Goal: Leave review/rating: Leave review/rating

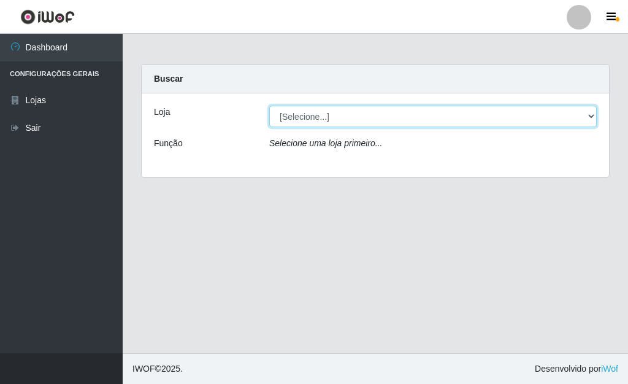
drag, startPoint x: 590, startPoint y: 112, endPoint x: 581, endPoint y: 123, distance: 13.5
click at [590, 112] on select "[Selecione...] Bemais Supermercados - [GEOGRAPHIC_DATA]" at bounding box center [433, 116] width 328 height 21
select select "249"
click at [269, 106] on select "[Selecione...] Bemais Supermercados - [GEOGRAPHIC_DATA]" at bounding box center [433, 116] width 328 height 21
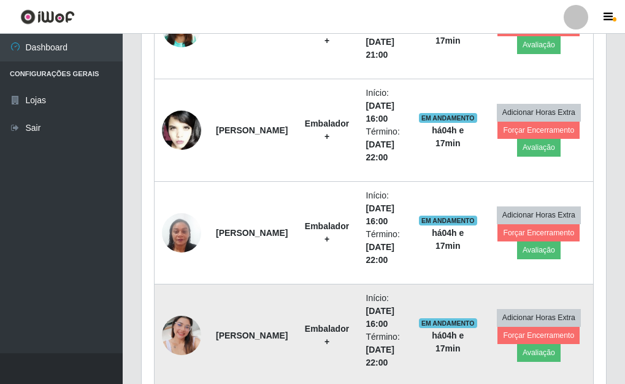
scroll to position [439, 0]
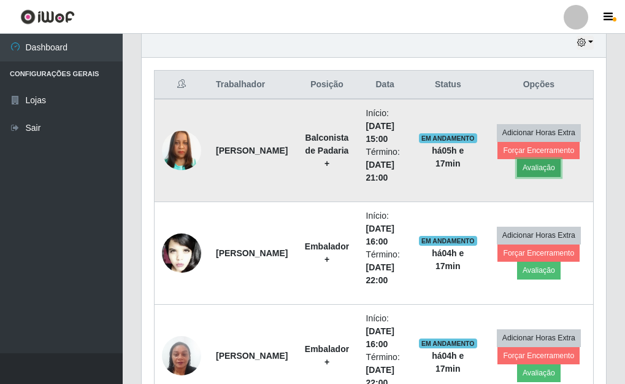
click at [532, 168] on button "Avaliação" at bounding box center [539, 167] width 44 height 17
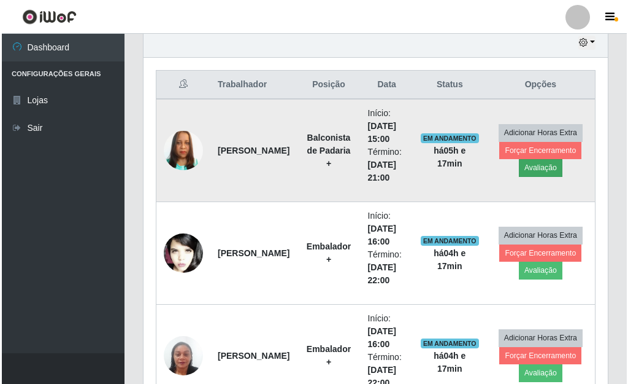
scroll to position [255, 457]
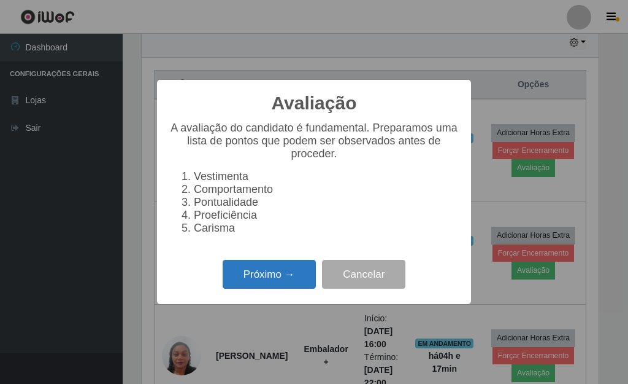
click at [266, 277] on button "Próximo →" at bounding box center [269, 274] width 93 height 29
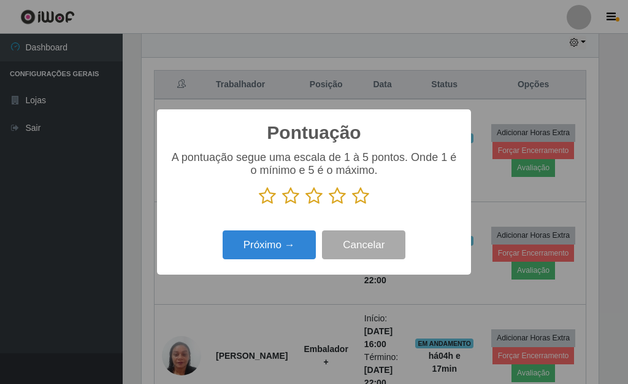
click at [359, 201] on icon at bounding box center [360, 196] width 17 height 18
click at [352, 205] on input "radio" at bounding box center [352, 205] width 0 height 0
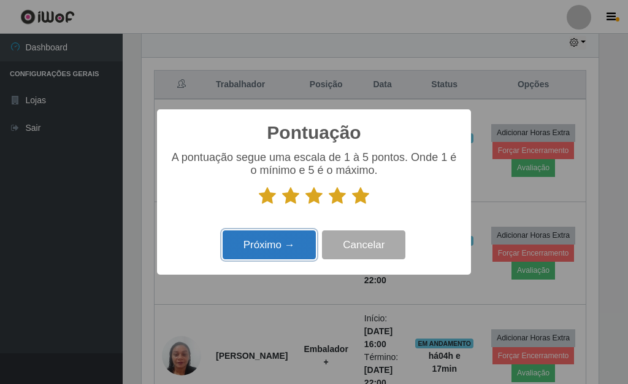
click at [287, 252] on button "Próximo →" at bounding box center [269, 244] width 93 height 29
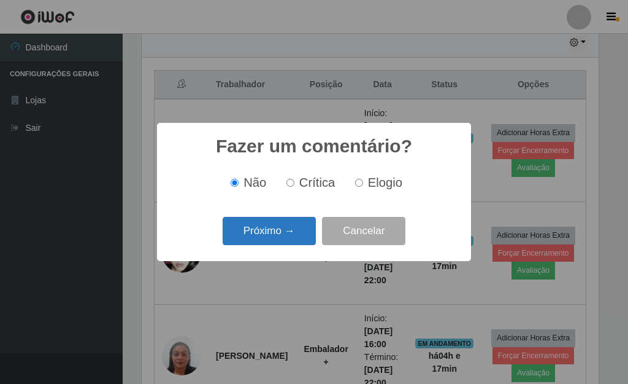
click at [264, 228] on button "Próximo →" at bounding box center [269, 231] width 93 height 29
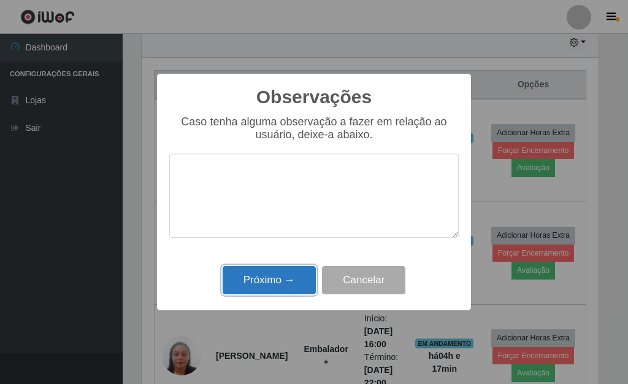
click at [283, 282] on button "Próximo →" at bounding box center [269, 280] width 93 height 29
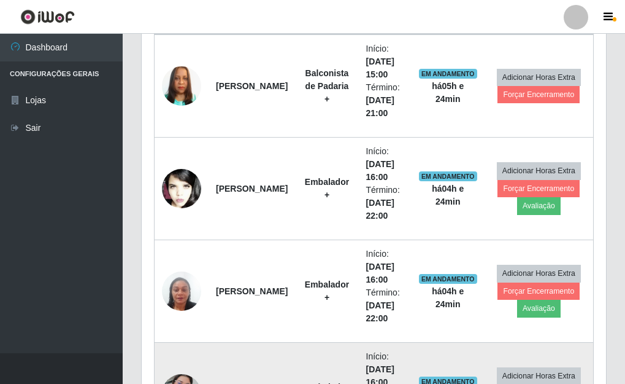
scroll to position [500, 0]
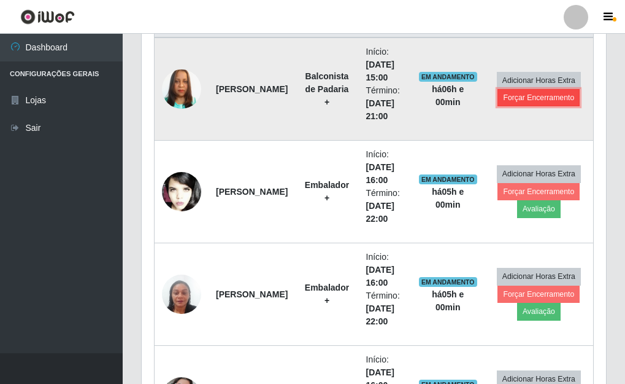
click at [560, 101] on button "Forçar Encerramento" at bounding box center [539, 97] width 82 height 17
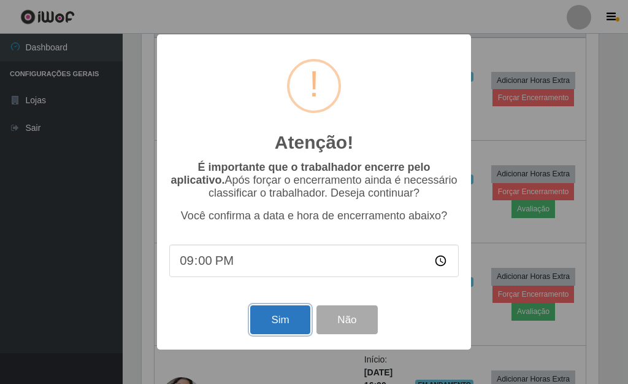
click at [285, 331] on button "Sim" at bounding box center [280, 319] width 60 height 29
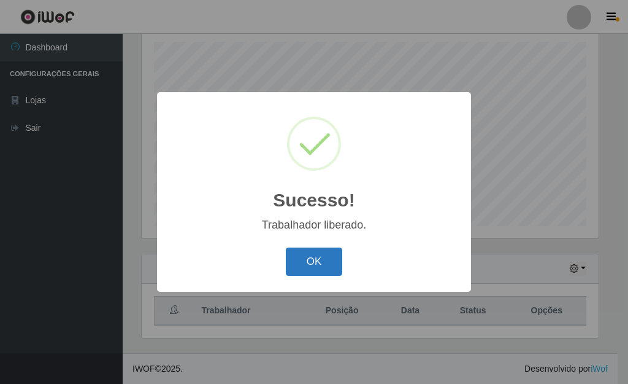
click at [324, 260] on button "OK" at bounding box center [314, 261] width 57 height 29
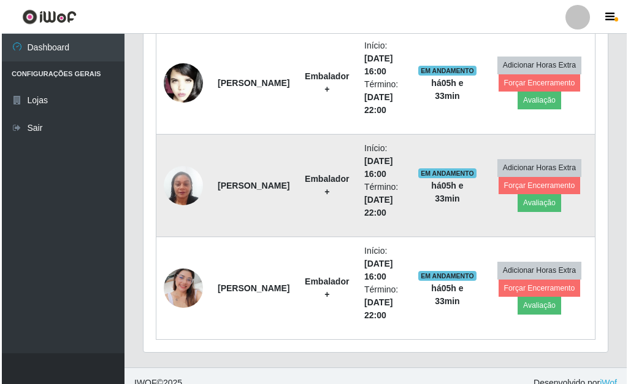
scroll to position [520, 0]
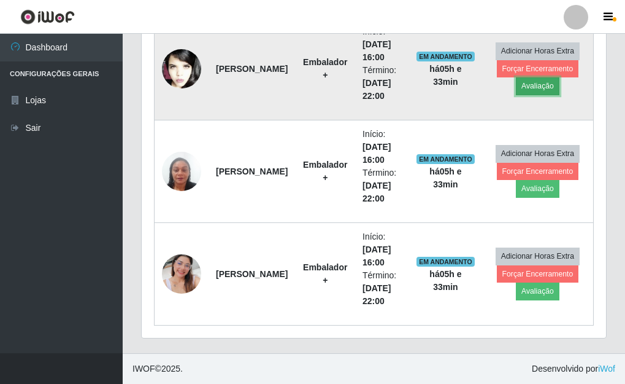
click at [542, 85] on button "Avaliação" at bounding box center [538, 85] width 44 height 17
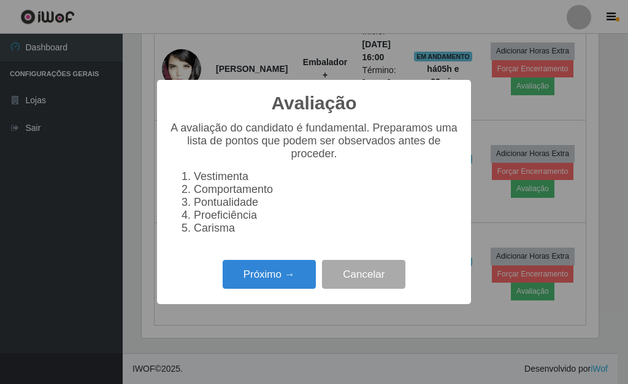
scroll to position [255, 457]
click at [285, 283] on button "Próximo →" at bounding box center [269, 274] width 93 height 29
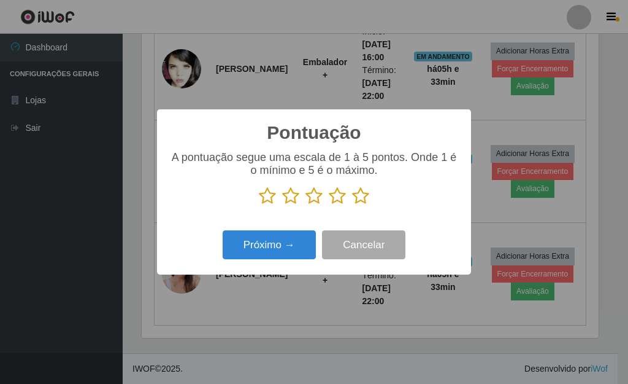
scroll to position [613370, 613167]
click at [360, 197] on icon at bounding box center [360, 196] width 17 height 18
click at [352, 205] on input "radio" at bounding box center [352, 205] width 0 height 0
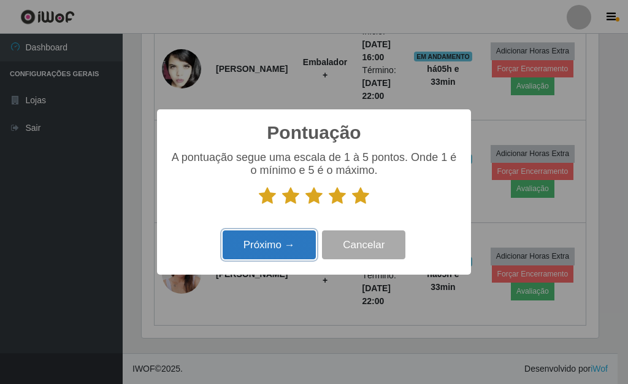
click at [275, 243] on button "Próximo →" at bounding box center [269, 244] width 93 height 29
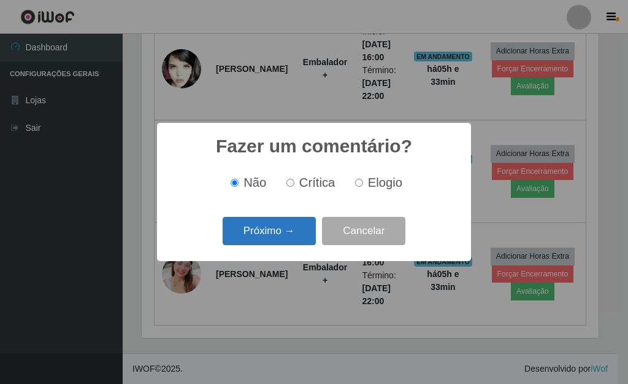
click at [276, 238] on button "Próximo →" at bounding box center [269, 231] width 93 height 29
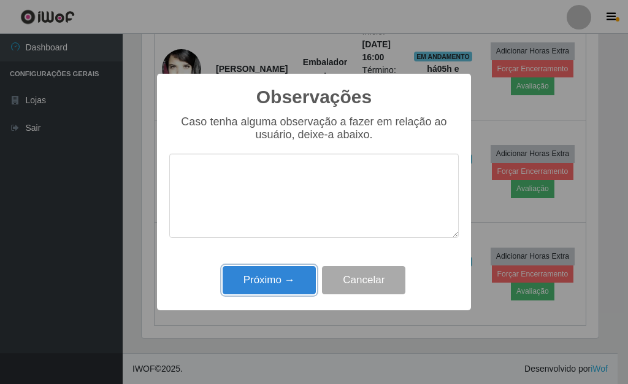
drag, startPoint x: 270, startPoint y: 283, endPoint x: 287, endPoint y: 283, distance: 17.2
click at [277, 283] on button "Próximo →" at bounding box center [269, 280] width 93 height 29
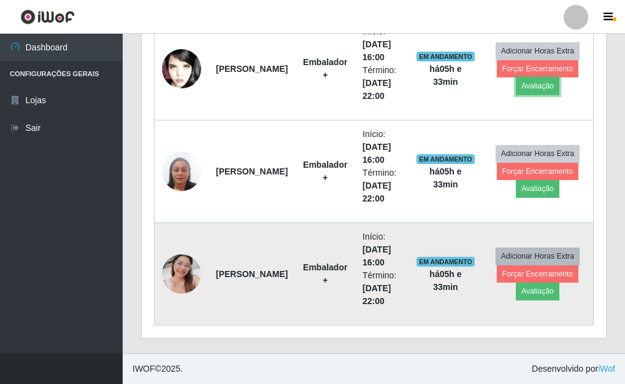
scroll to position [255, 465]
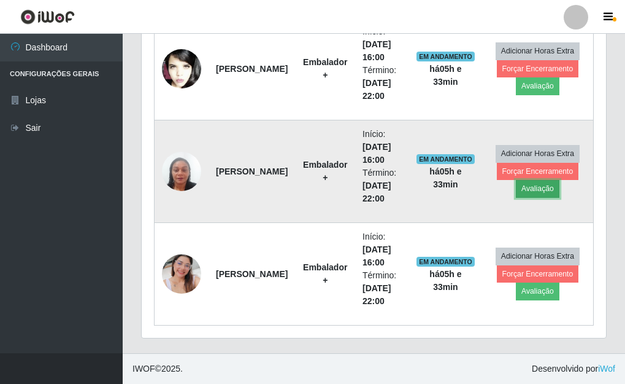
click at [537, 192] on button "Avaliação" at bounding box center [538, 188] width 44 height 17
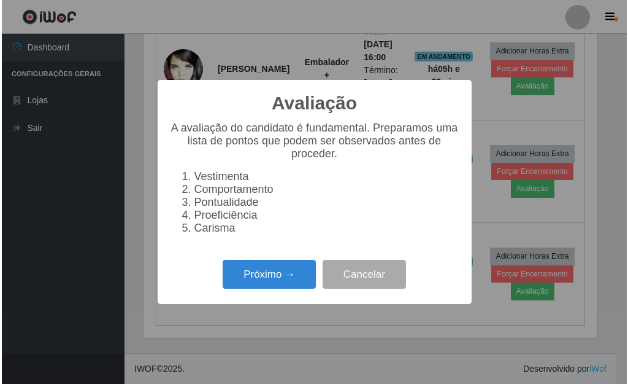
scroll to position [255, 457]
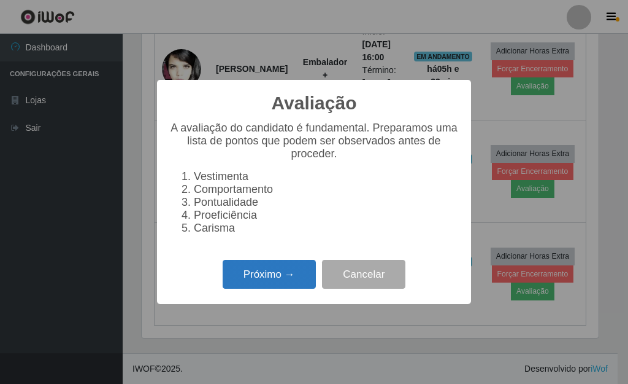
click at [295, 280] on button "Próximo →" at bounding box center [269, 274] width 93 height 29
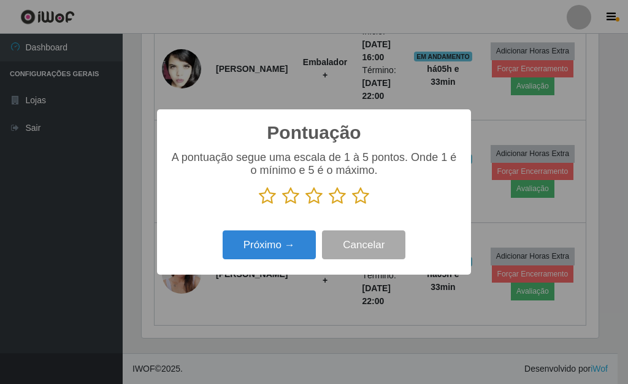
click at [369, 199] on icon at bounding box center [360, 196] width 17 height 18
click at [352, 205] on input "radio" at bounding box center [352, 205] width 0 height 0
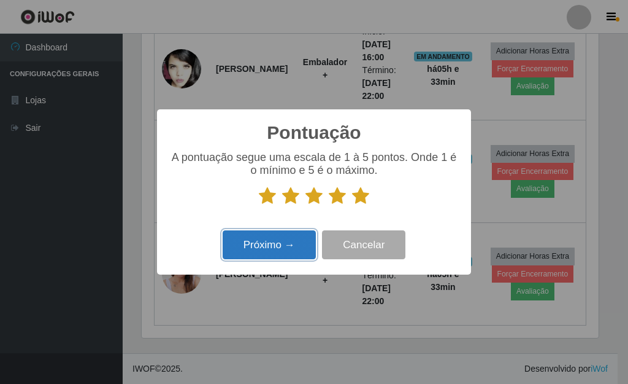
drag, startPoint x: 288, startPoint y: 256, endPoint x: 287, endPoint y: 250, distance: 6.4
click at [287, 250] on button "Próximo →" at bounding box center [269, 244] width 93 height 29
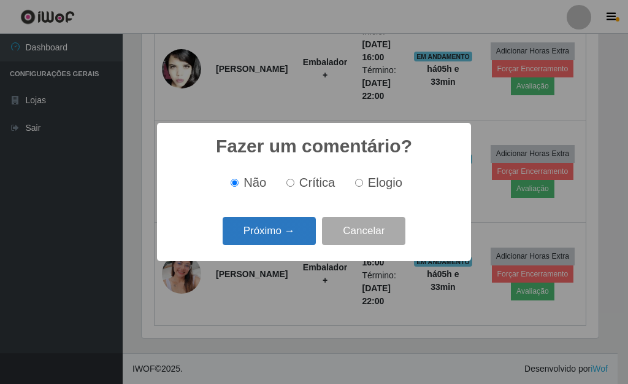
click at [282, 236] on button "Próximo →" at bounding box center [269, 231] width 93 height 29
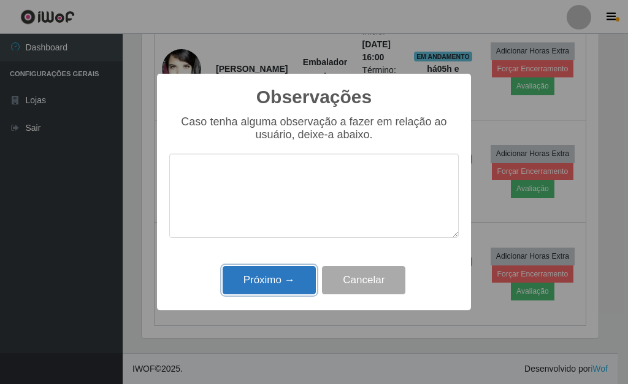
click at [298, 276] on button "Próximo →" at bounding box center [269, 280] width 93 height 29
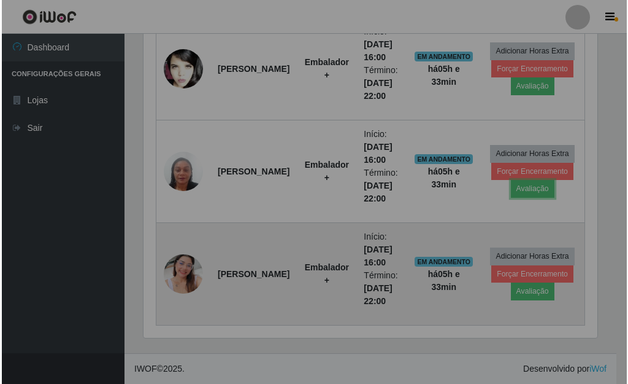
scroll to position [255, 465]
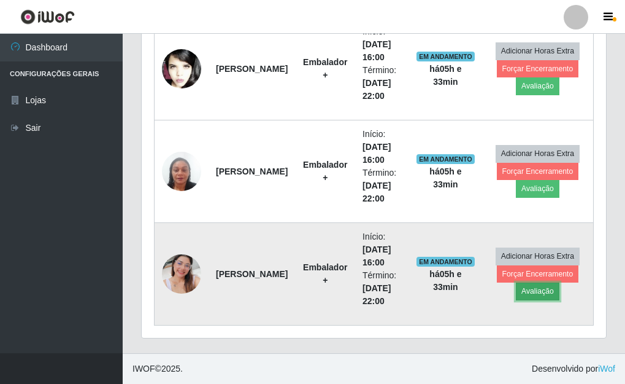
click at [530, 291] on button "Avaliação" at bounding box center [538, 290] width 44 height 17
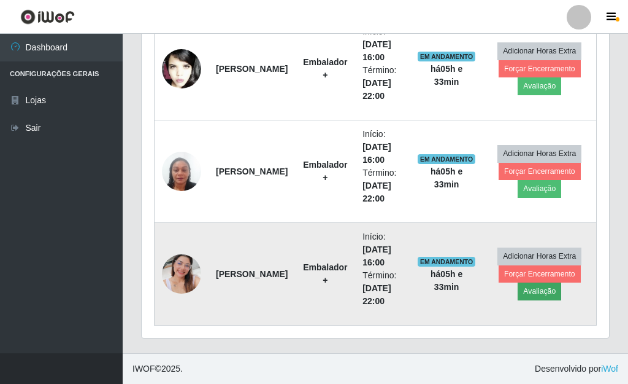
scroll to position [255, 457]
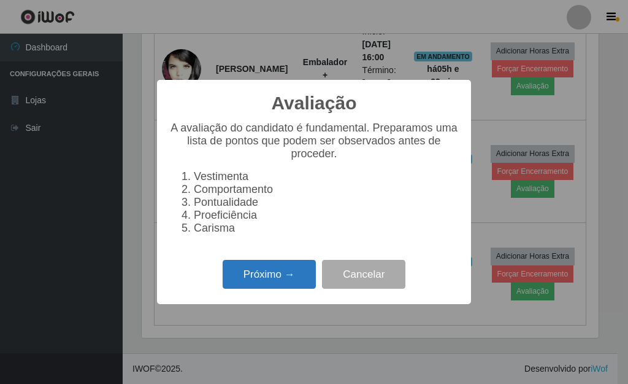
click at [267, 283] on button "Próximo →" at bounding box center [269, 274] width 93 height 29
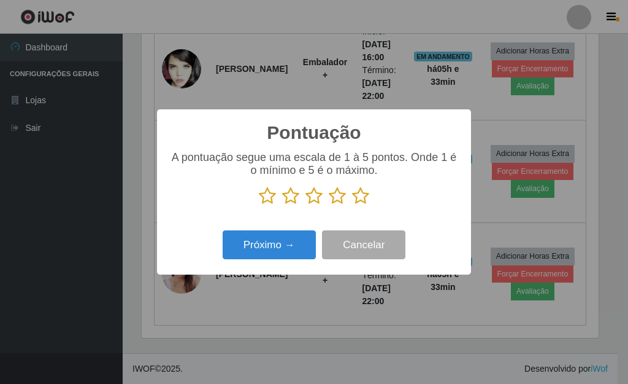
scroll to position [613370, 613167]
click at [358, 198] on icon at bounding box center [360, 196] width 17 height 18
click at [352, 205] on input "radio" at bounding box center [352, 205] width 0 height 0
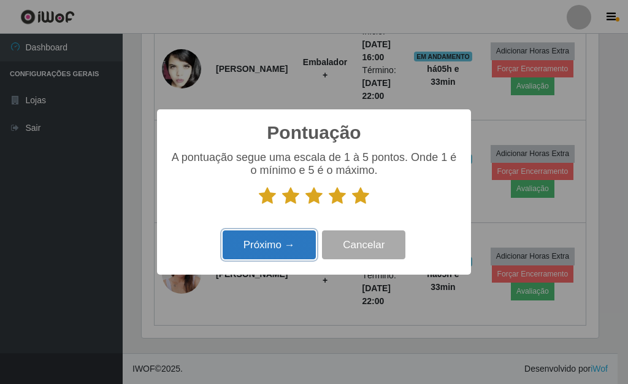
click at [289, 238] on button "Próximo →" at bounding box center [269, 244] width 93 height 29
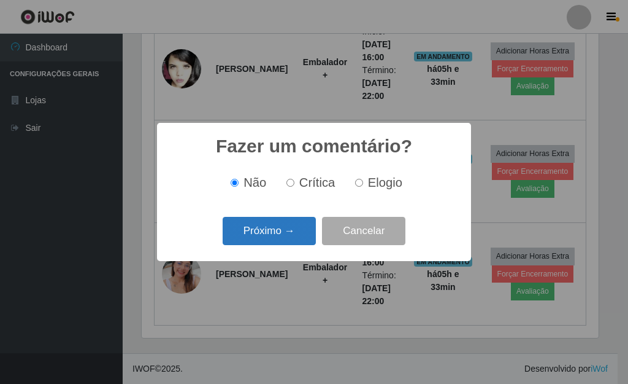
click at [280, 232] on button "Próximo →" at bounding box center [269, 231] width 93 height 29
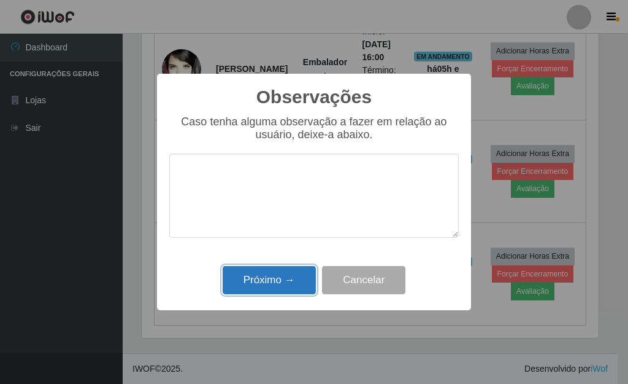
click at [292, 271] on button "Próximo →" at bounding box center [269, 280] width 93 height 29
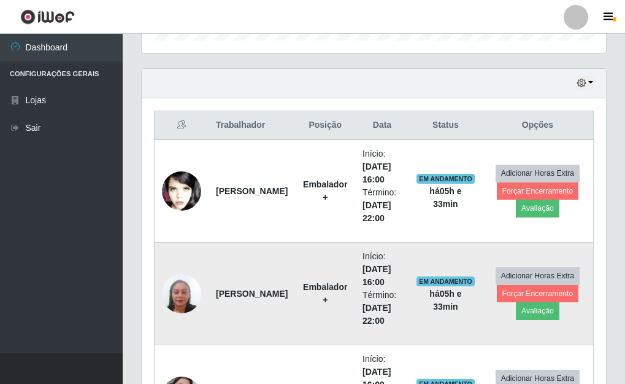
scroll to position [398, 0]
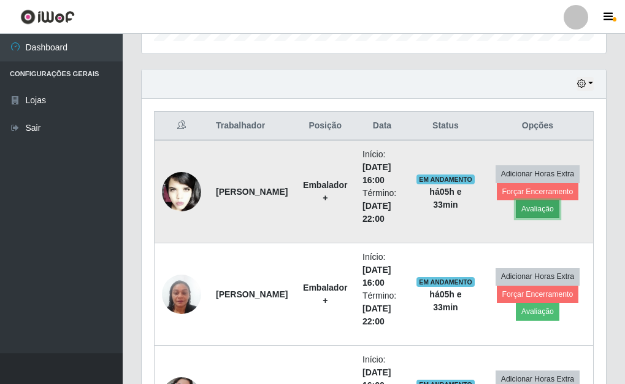
click at [538, 209] on button "Avaliação" at bounding box center [538, 208] width 44 height 17
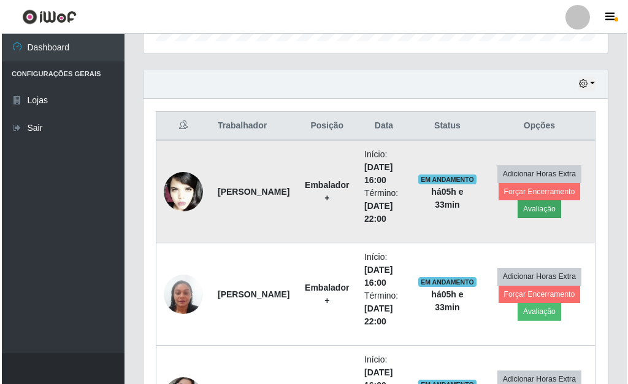
scroll to position [255, 457]
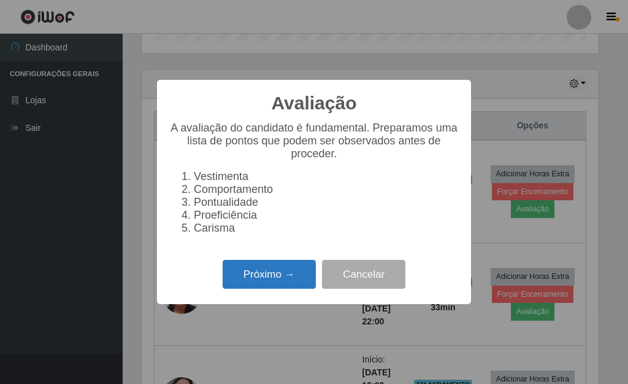
click at [270, 275] on button "Próximo →" at bounding box center [269, 274] width 93 height 29
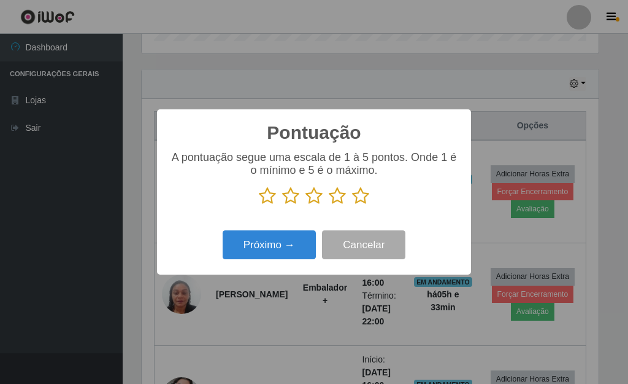
scroll to position [613370, 613167]
click at [361, 199] on icon at bounding box center [360, 196] width 17 height 18
click at [352, 205] on input "radio" at bounding box center [352, 205] width 0 height 0
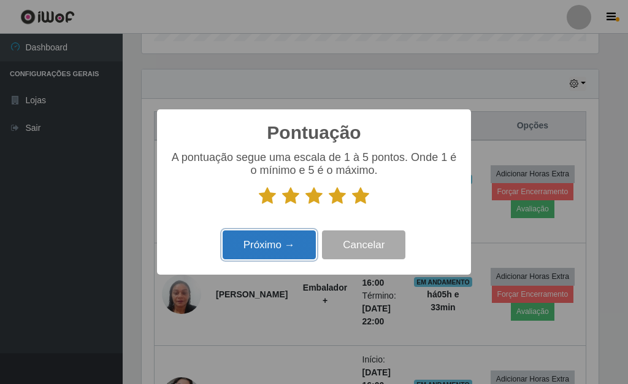
click at [280, 241] on button "Próximo →" at bounding box center [269, 244] width 93 height 29
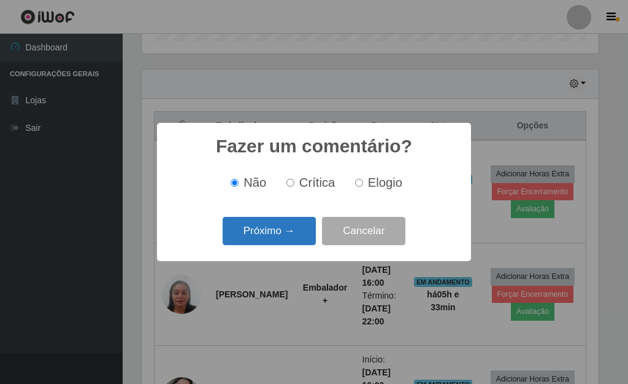
click at [268, 231] on button "Próximo →" at bounding box center [269, 231] width 93 height 29
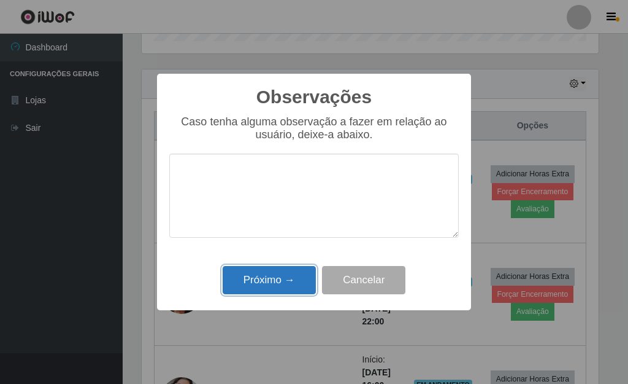
click at [281, 276] on button "Próximo →" at bounding box center [269, 280] width 93 height 29
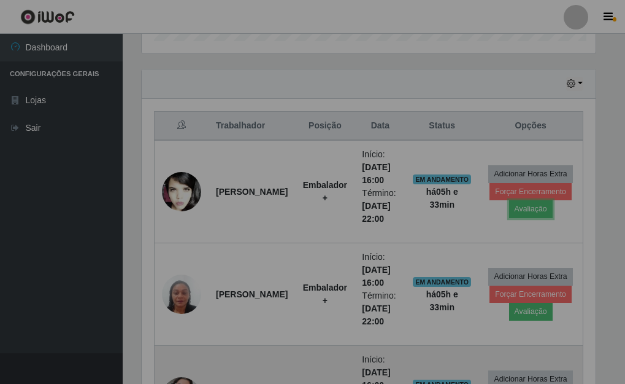
scroll to position [255, 465]
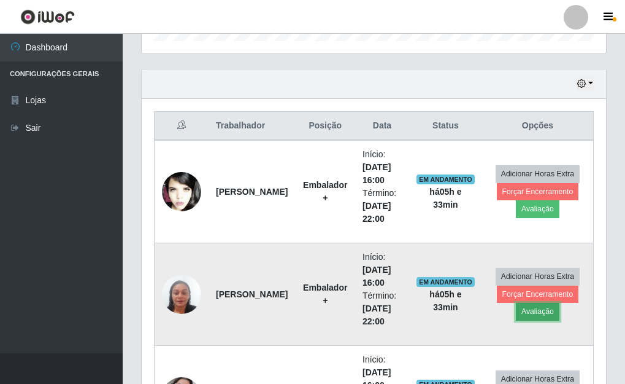
click at [539, 315] on button "Avaliação" at bounding box center [538, 311] width 44 height 17
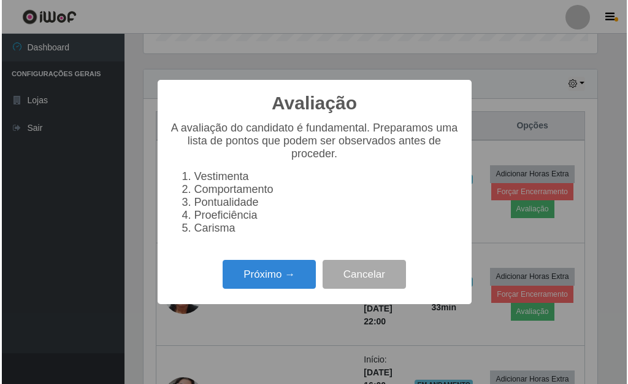
scroll to position [255, 457]
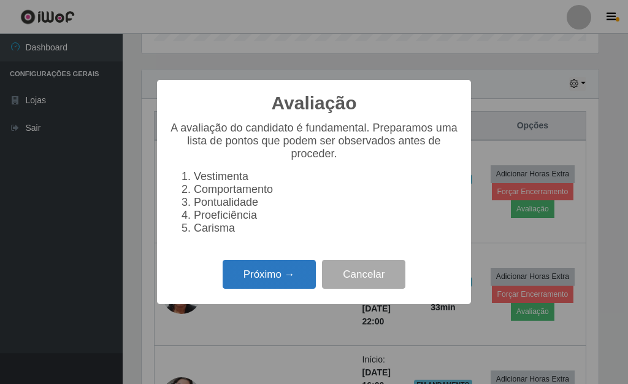
click at [275, 276] on button "Próximo →" at bounding box center [269, 274] width 93 height 29
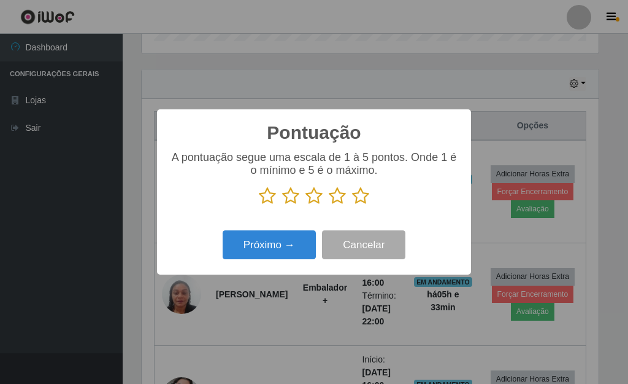
scroll to position [613370, 613167]
click at [363, 191] on icon at bounding box center [360, 196] width 17 height 18
click at [352, 205] on input "radio" at bounding box center [352, 205] width 0 height 0
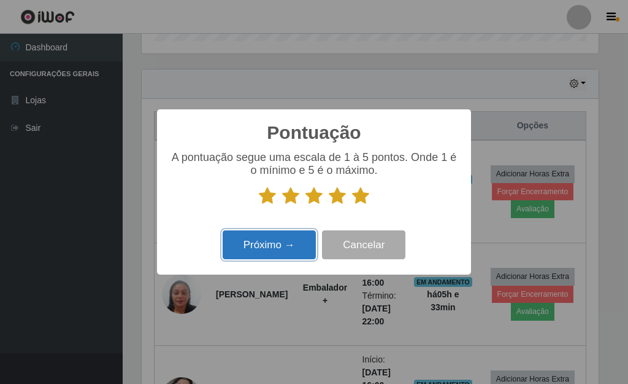
click at [282, 236] on button "Próximo →" at bounding box center [269, 244] width 93 height 29
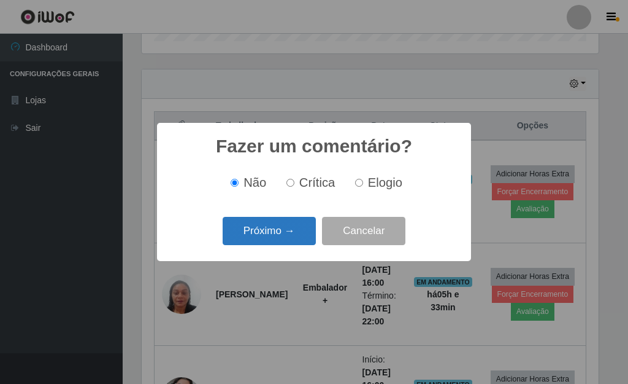
click at [286, 239] on button "Próximo →" at bounding box center [269, 231] width 93 height 29
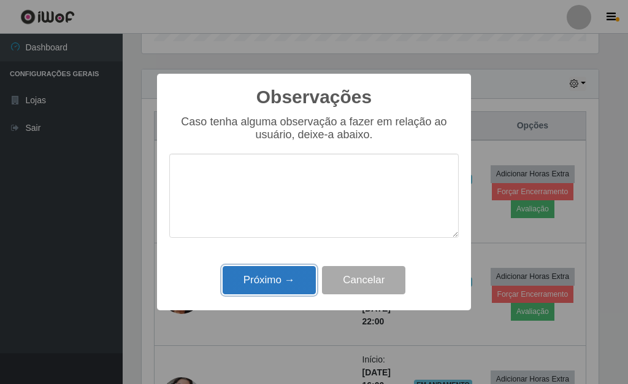
click at [280, 292] on button "Próximo →" at bounding box center [269, 280] width 93 height 29
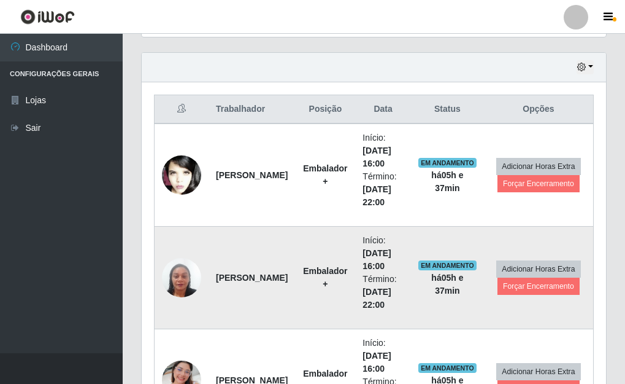
scroll to position [398, 0]
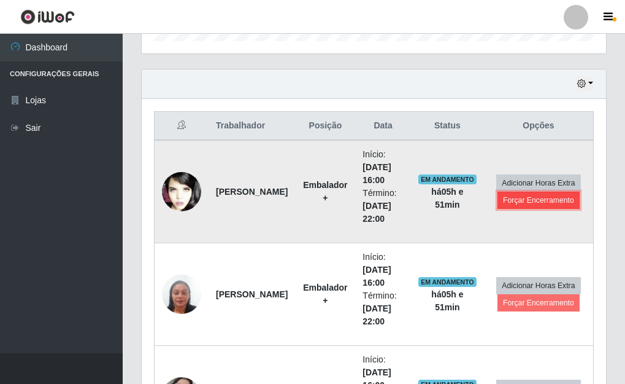
click at [539, 202] on button "Forçar Encerramento" at bounding box center [539, 199] width 82 height 17
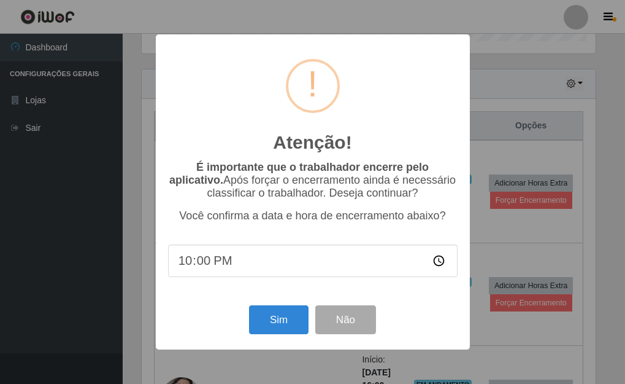
scroll to position [255, 457]
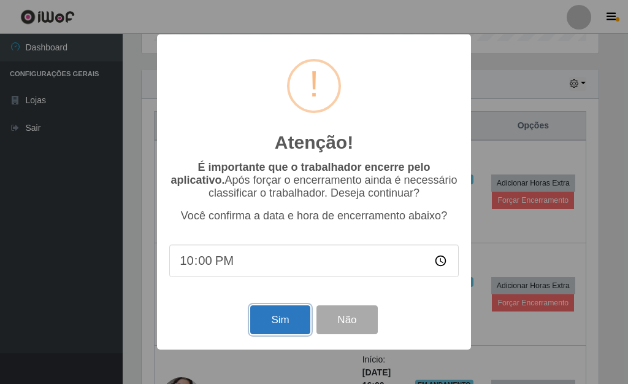
click at [283, 326] on button "Sim" at bounding box center [280, 319] width 60 height 29
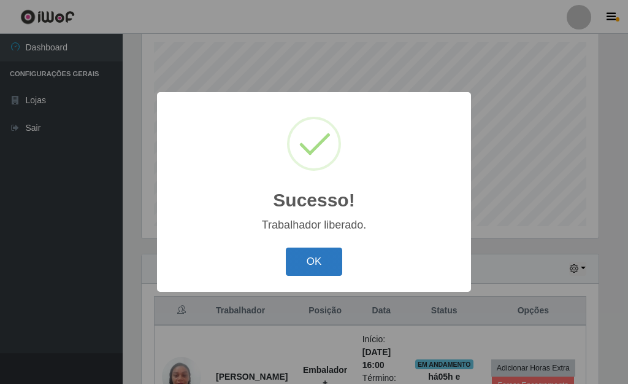
click at [321, 260] on button "OK" at bounding box center [314, 261] width 57 height 29
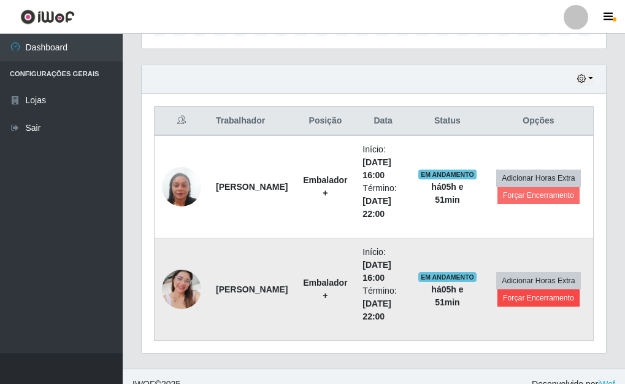
scroll to position [418, 0]
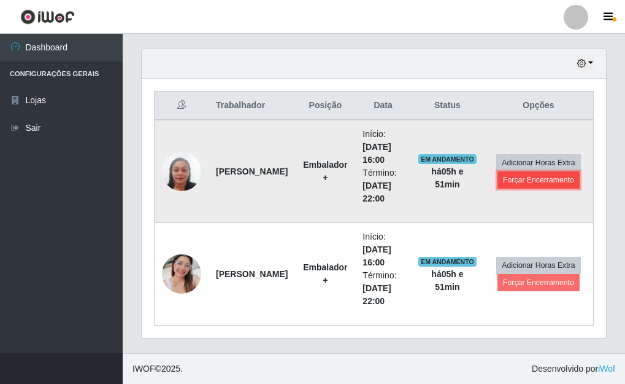
click at [542, 179] on button "Forçar Encerramento" at bounding box center [539, 179] width 82 height 17
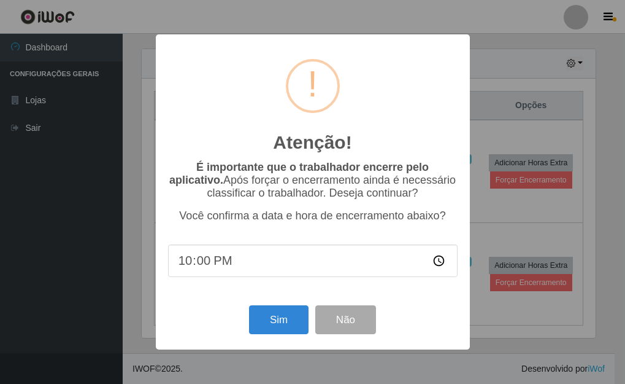
scroll to position [255, 457]
click at [299, 322] on button "Sim" at bounding box center [280, 319] width 60 height 29
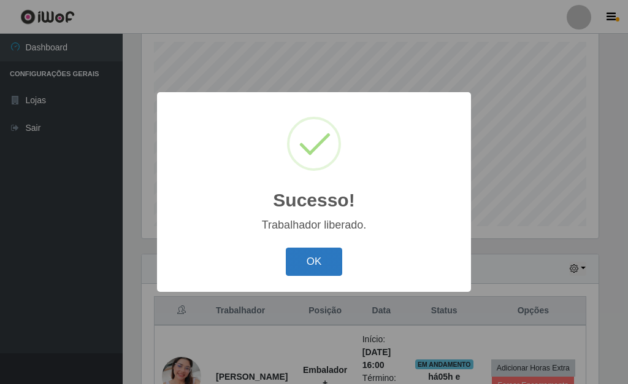
click at [311, 268] on button "OK" at bounding box center [314, 261] width 57 height 29
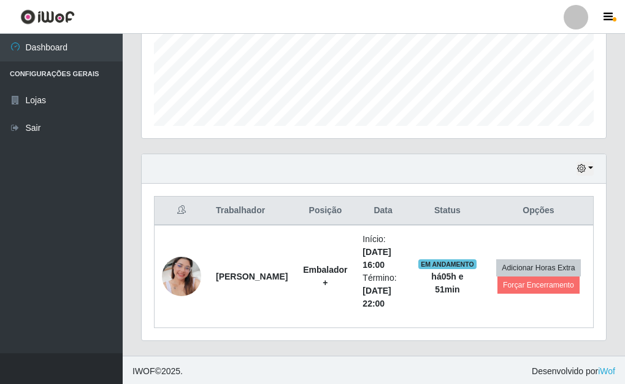
scroll to position [315, 0]
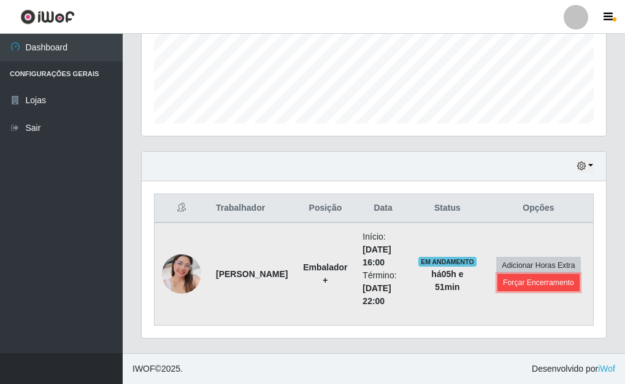
click at [554, 285] on button "Forçar Encerramento" at bounding box center [539, 282] width 82 height 17
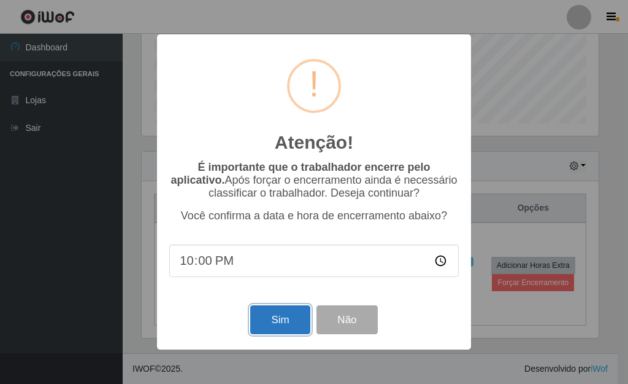
click at [283, 332] on button "Sim" at bounding box center [280, 319] width 60 height 29
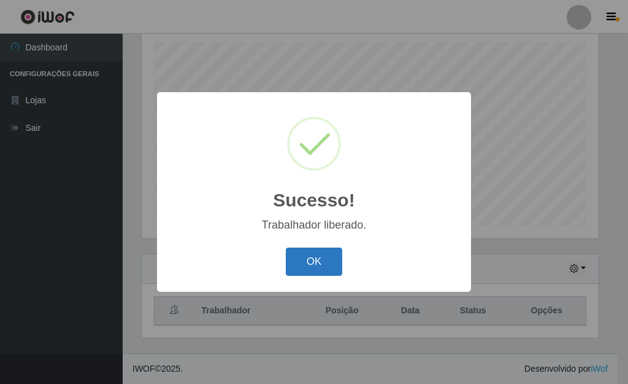
click at [324, 250] on button "OK" at bounding box center [314, 261] width 57 height 29
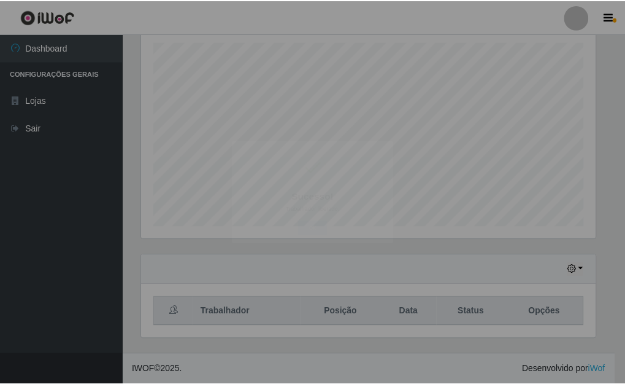
scroll to position [255, 465]
